Goal: Use online tool/utility: Use online tool/utility

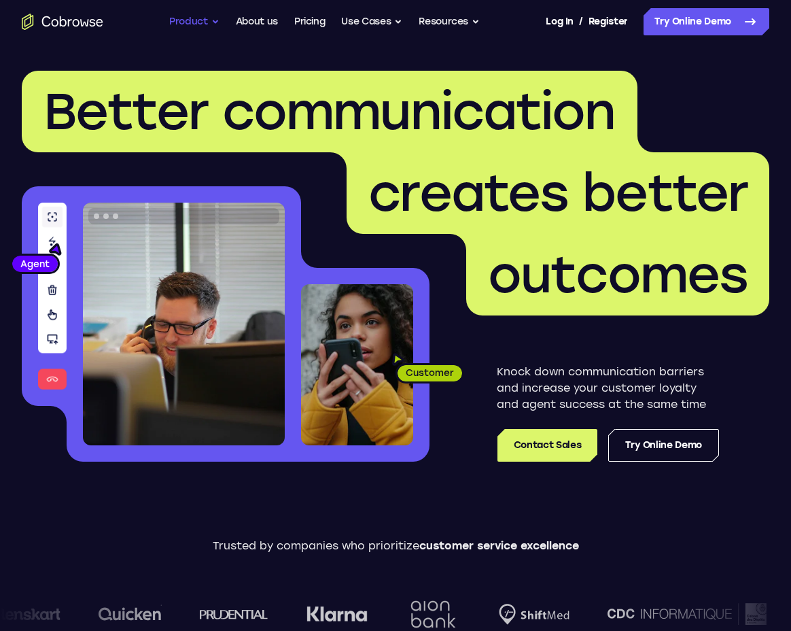
click at [203, 17] on button "Product" at bounding box center [194, 21] width 50 height 27
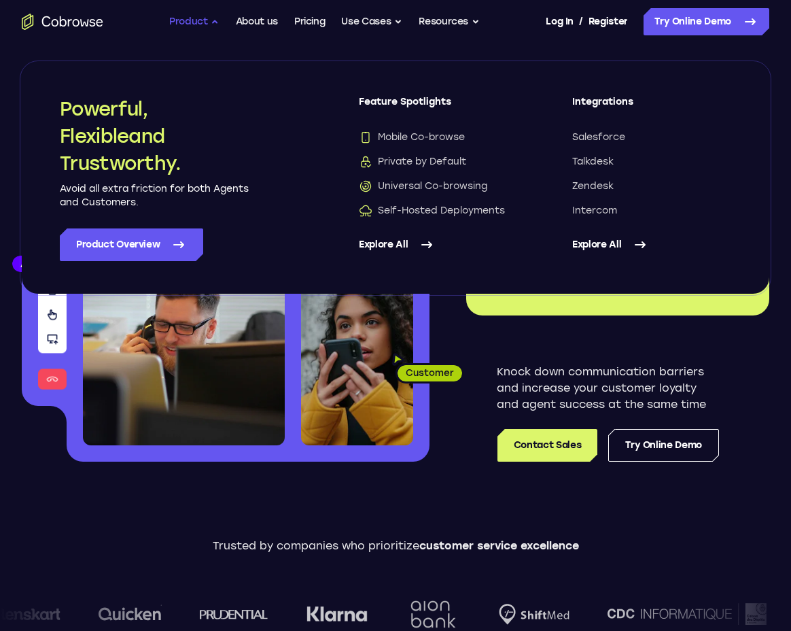
click at [203, 17] on button "Product" at bounding box center [194, 21] width 50 height 27
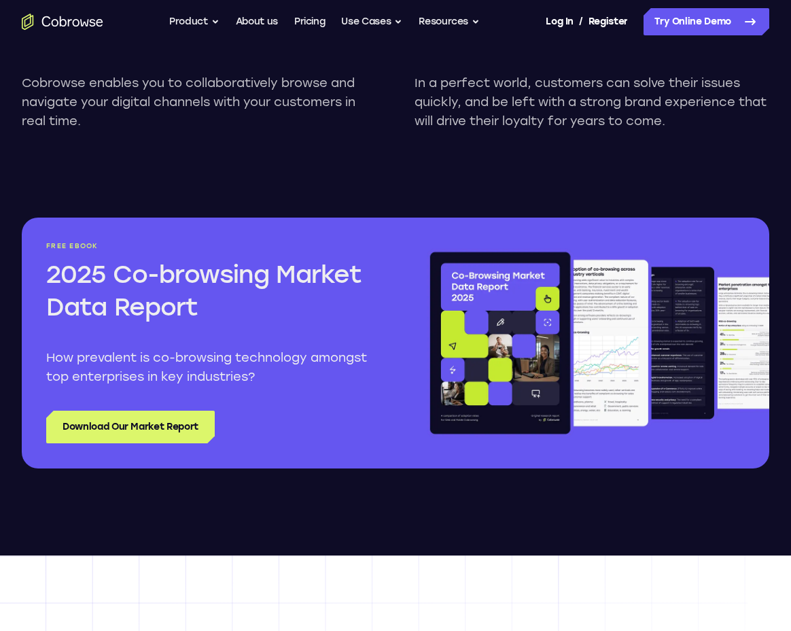
scroll to position [1514, 0]
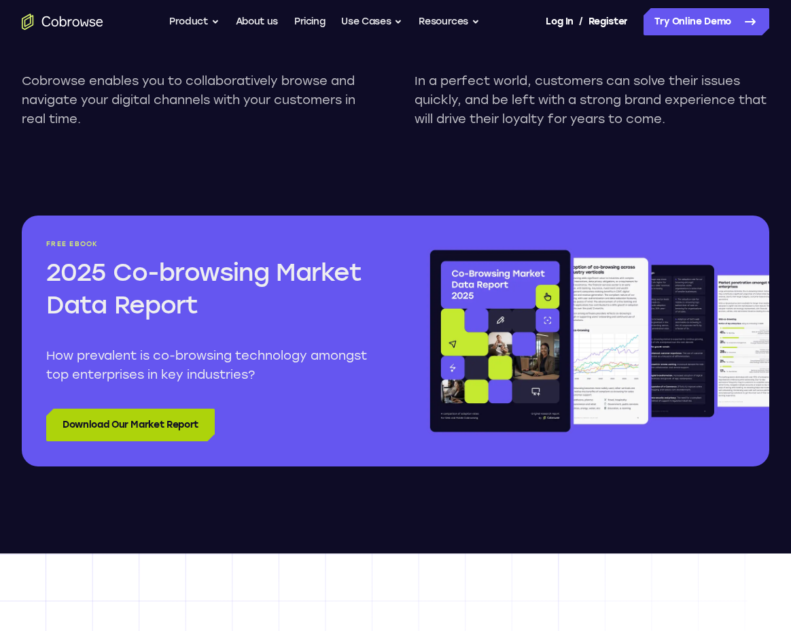
click at [183, 418] on link "Download Our Market Report" at bounding box center [130, 425] width 169 height 33
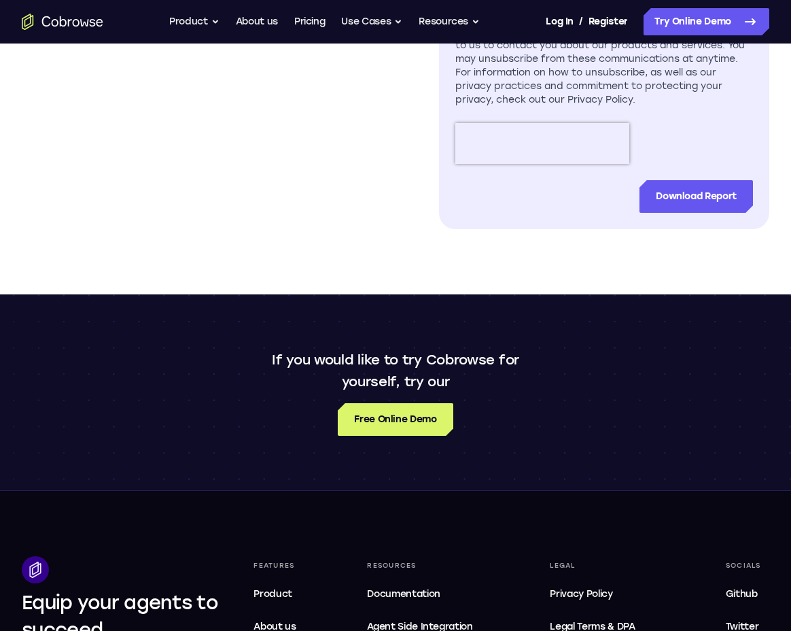
scroll to position [807, 0]
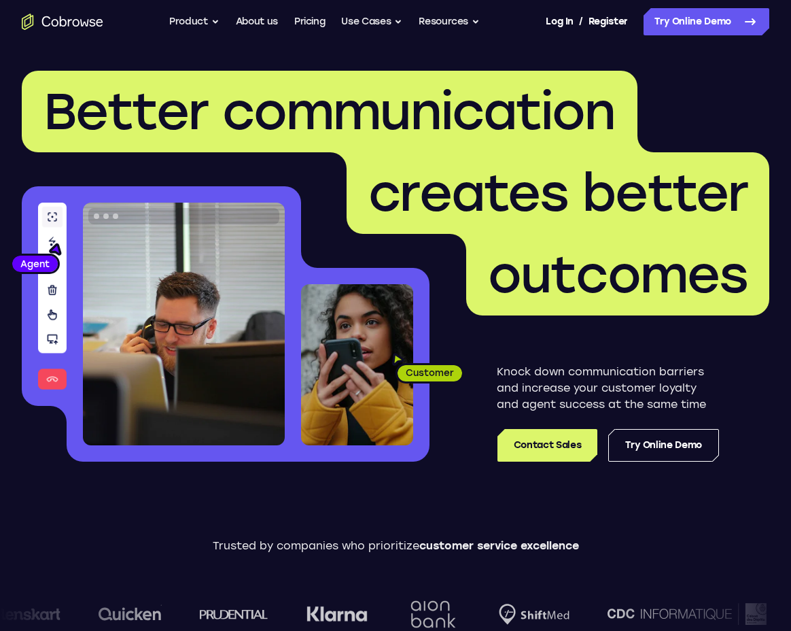
click at [60, 27] on icon "Go to the home page" at bounding box center [63, 22] width 82 height 16
click at [245, 20] on link "About us" at bounding box center [257, 21] width 42 height 27
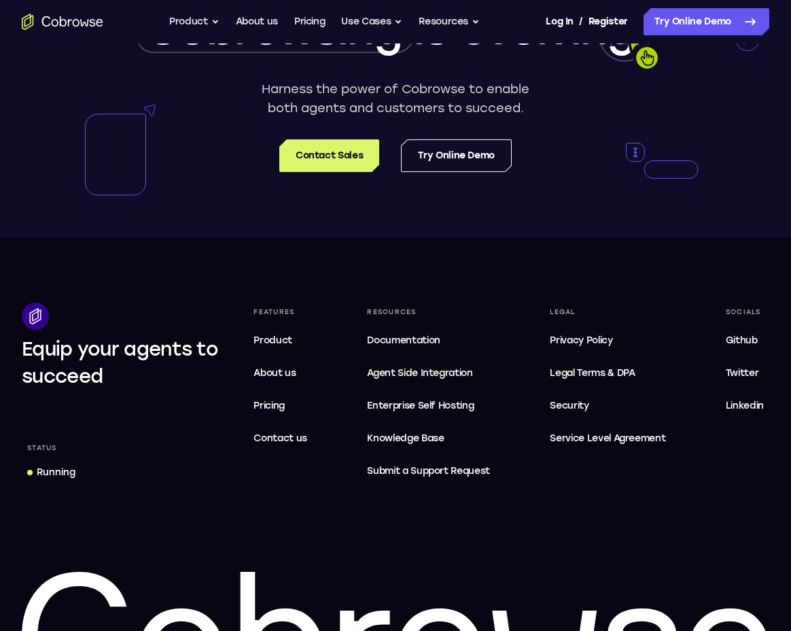
scroll to position [2401, 0]
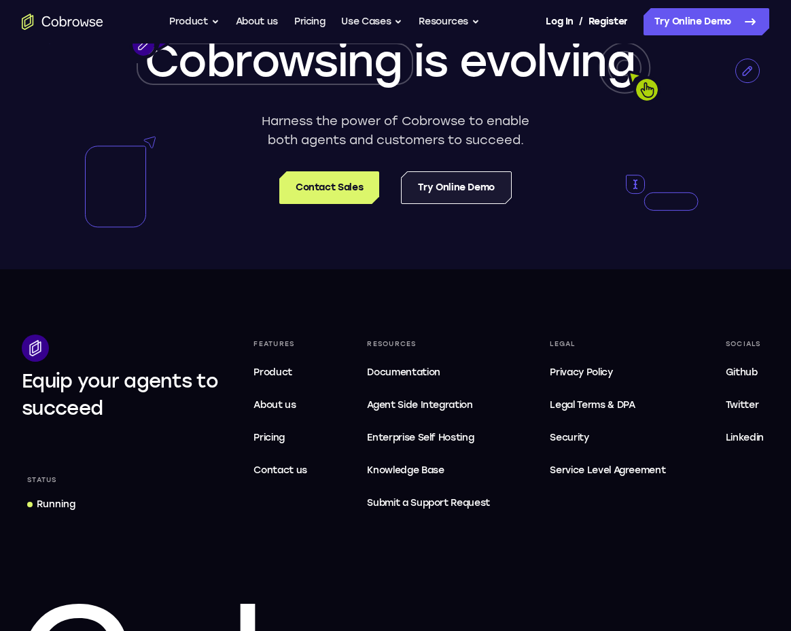
click at [469, 204] on link "Try Online Demo" at bounding box center [456, 187] width 111 height 33
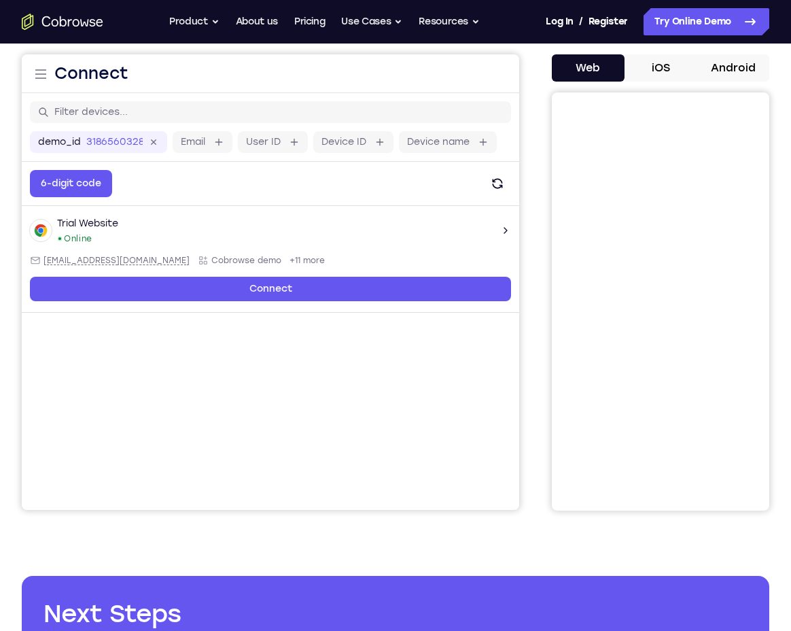
scroll to position [171, 0]
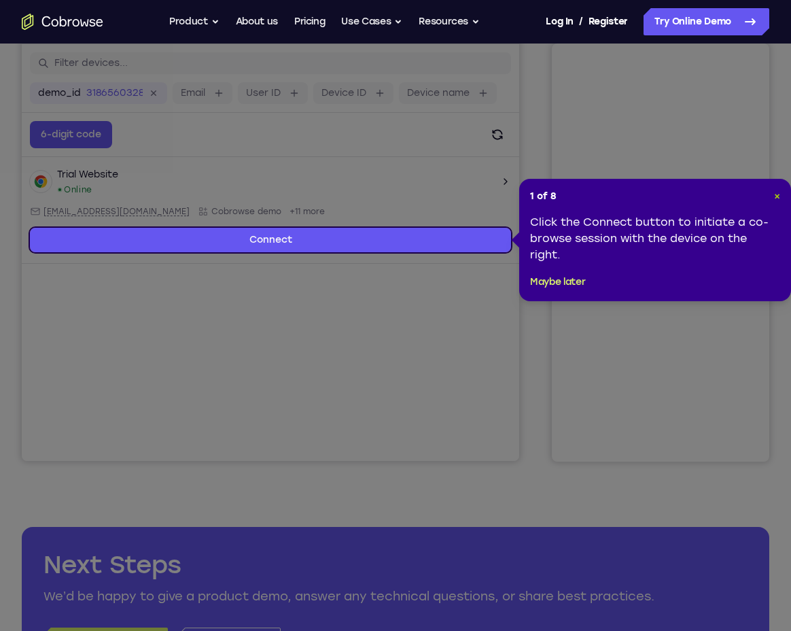
click at [777, 199] on span "×" at bounding box center [777, 196] width 6 height 12
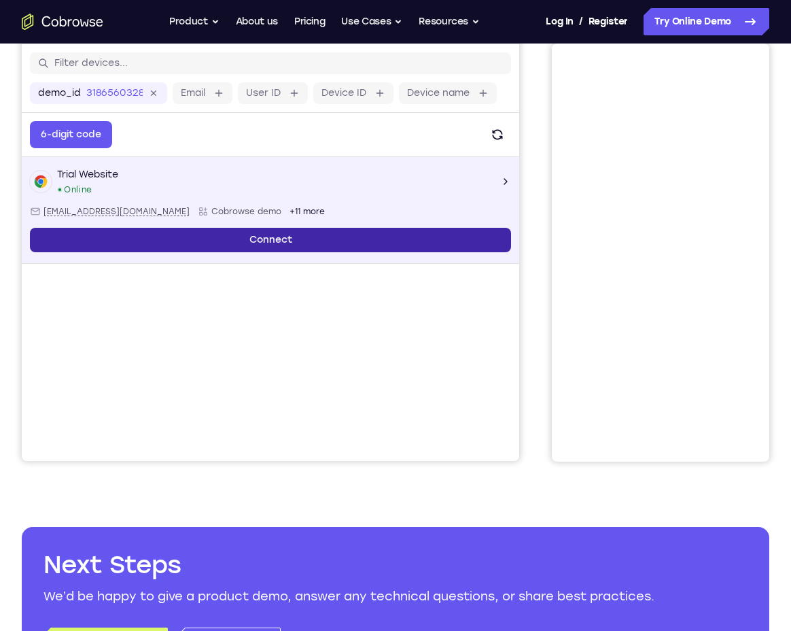
click at [386, 247] on link "Connect" at bounding box center [270, 240] width 481 height 24
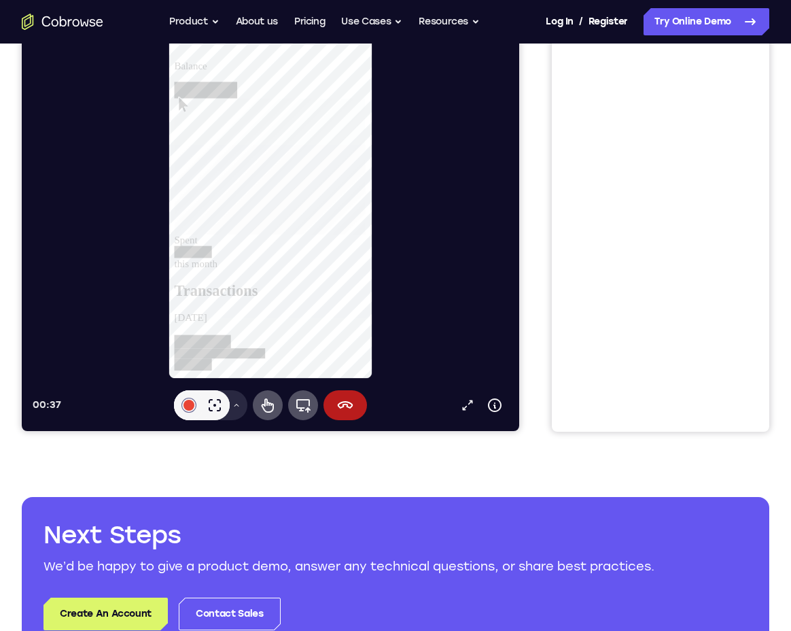
scroll to position [0, 0]
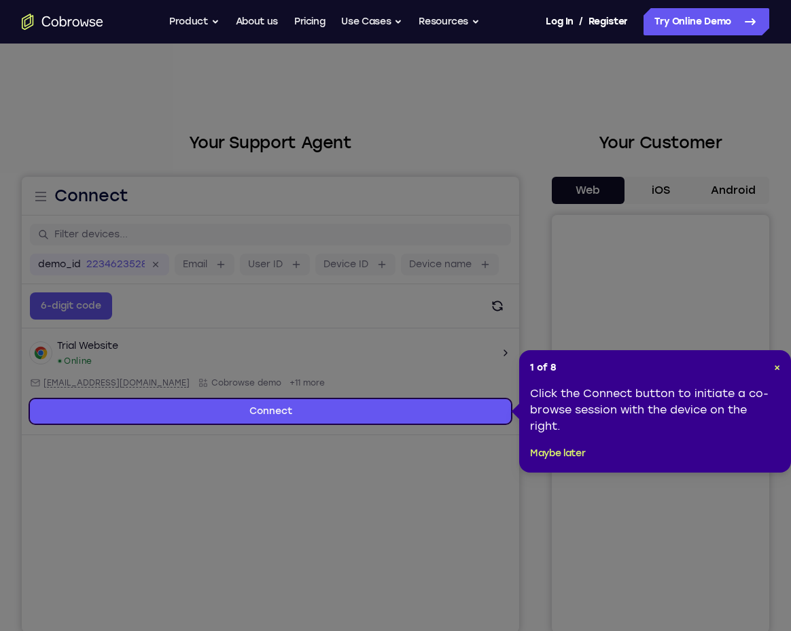
click at [569, 422] on div "Click the Connect button to initiate a co-browse session with the device on the…" at bounding box center [655, 410] width 250 height 49
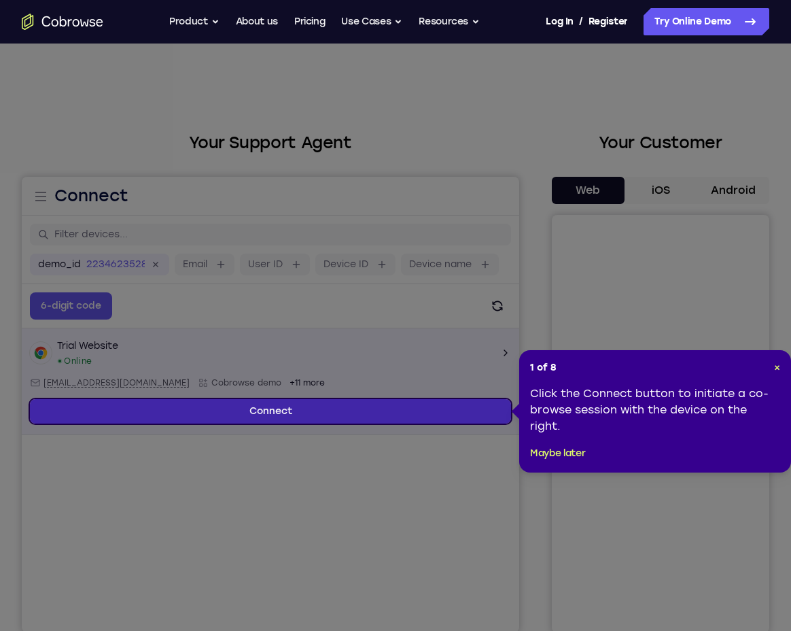
click at [412, 418] on link "Connect" at bounding box center [270, 411] width 481 height 24
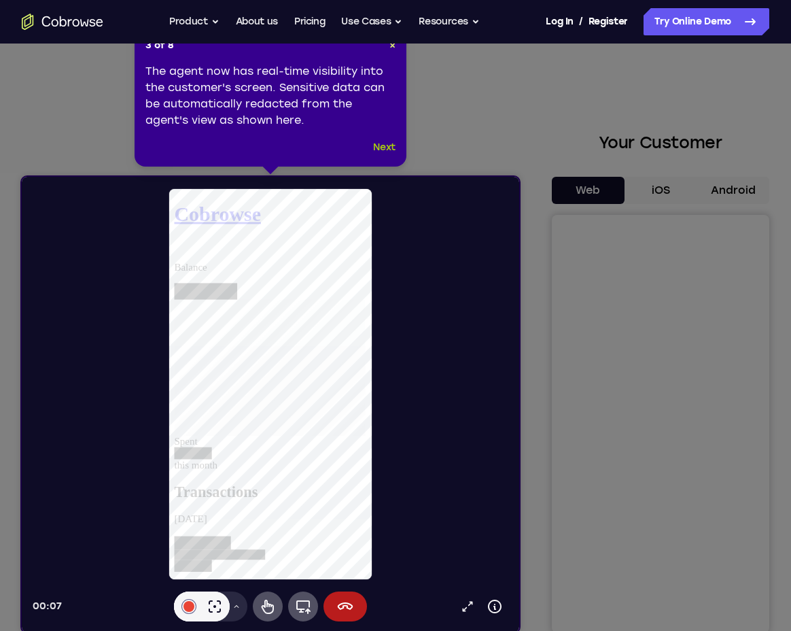
click at [377, 146] on button "Next" at bounding box center [384, 147] width 22 height 16
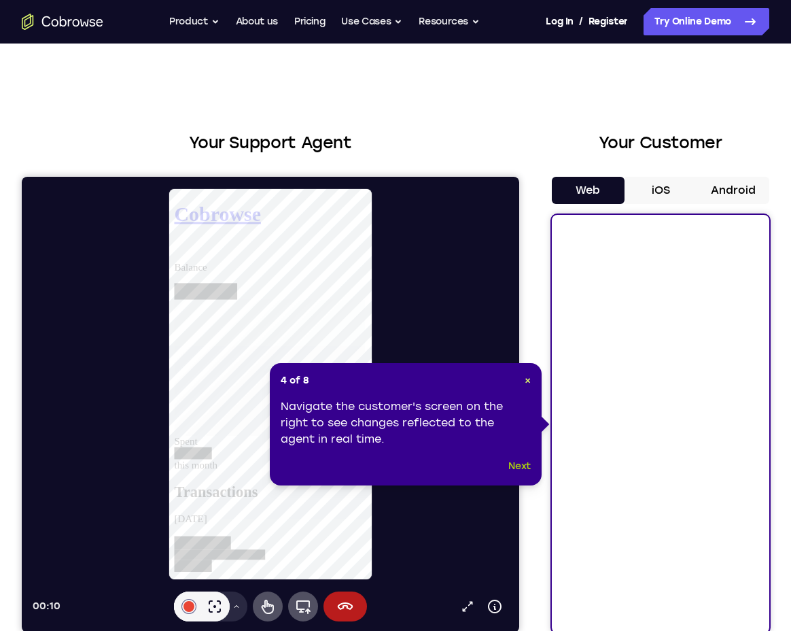
click at [526, 466] on button "Next" at bounding box center [520, 466] width 22 height 16
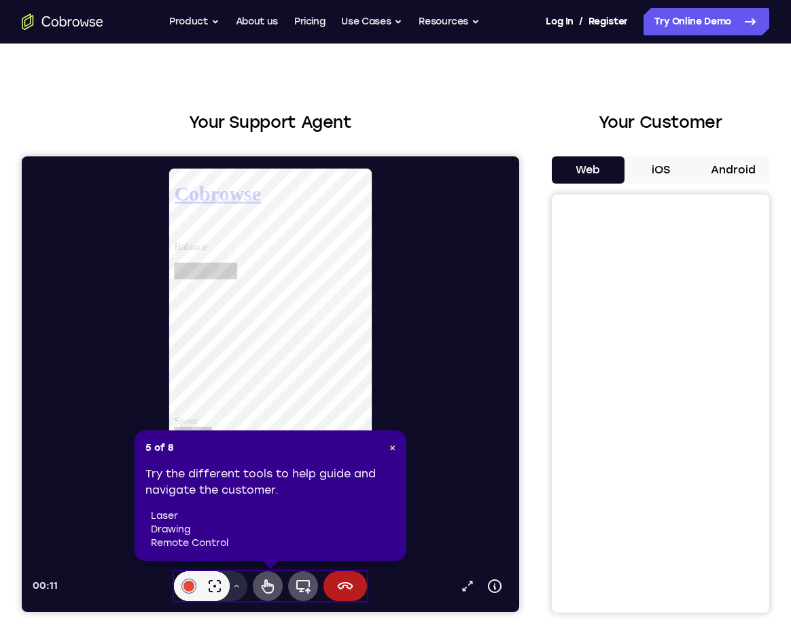
scroll to position [36, 0]
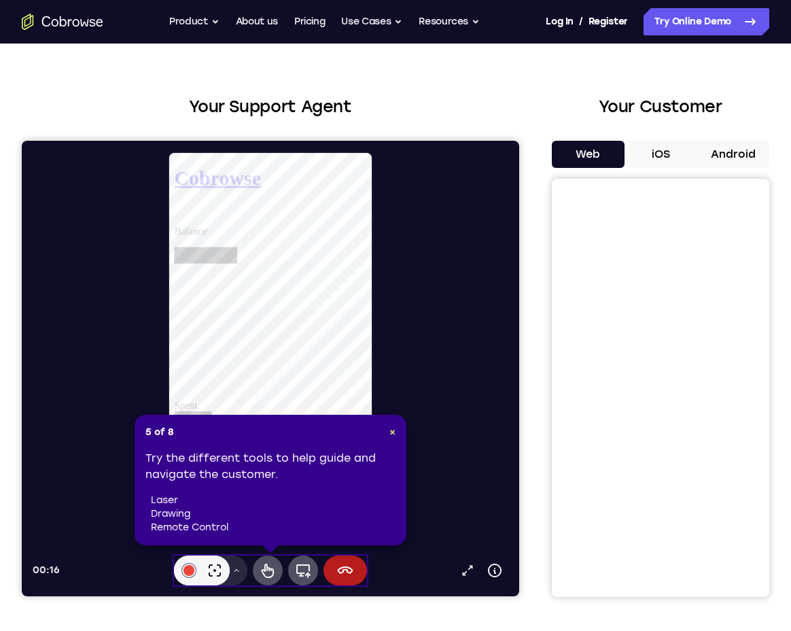
click at [290, 518] on li "drawing" at bounding box center [273, 514] width 245 height 14
click at [268, 570] on icon at bounding box center [268, 570] width 16 height 16
click at [217, 573] on icon at bounding box center [215, 570] width 16 height 16
drag, startPoint x: 392, startPoint y: 433, endPoint x: 371, endPoint y: 292, distance: 142.4
click at [392, 433] on span "×" at bounding box center [393, 432] width 6 height 12
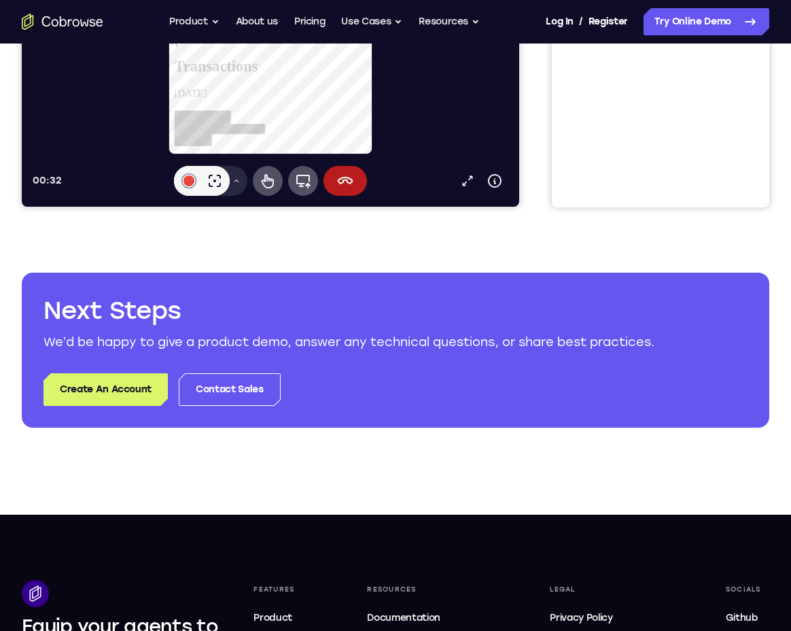
scroll to position [446, 0]
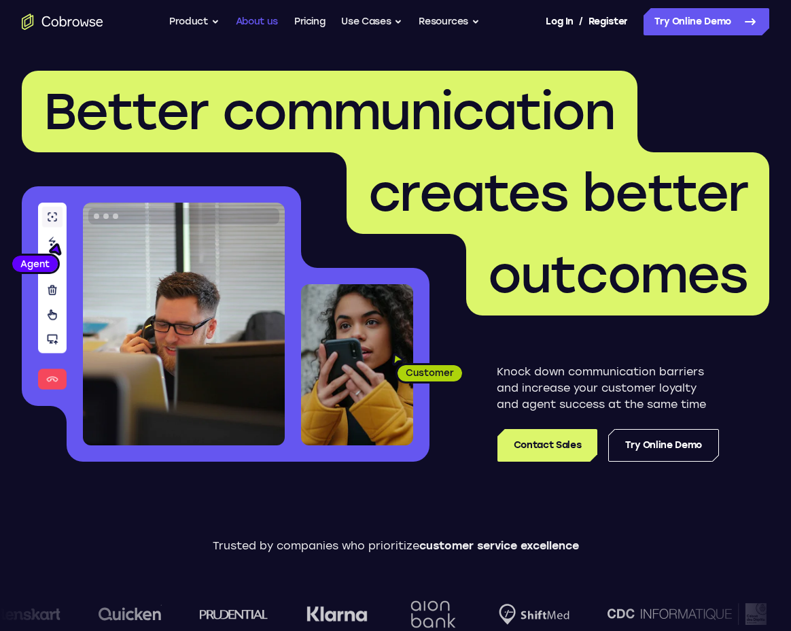
click at [251, 16] on link "About us" at bounding box center [257, 21] width 42 height 27
